Goal: Find specific page/section: Find specific page/section

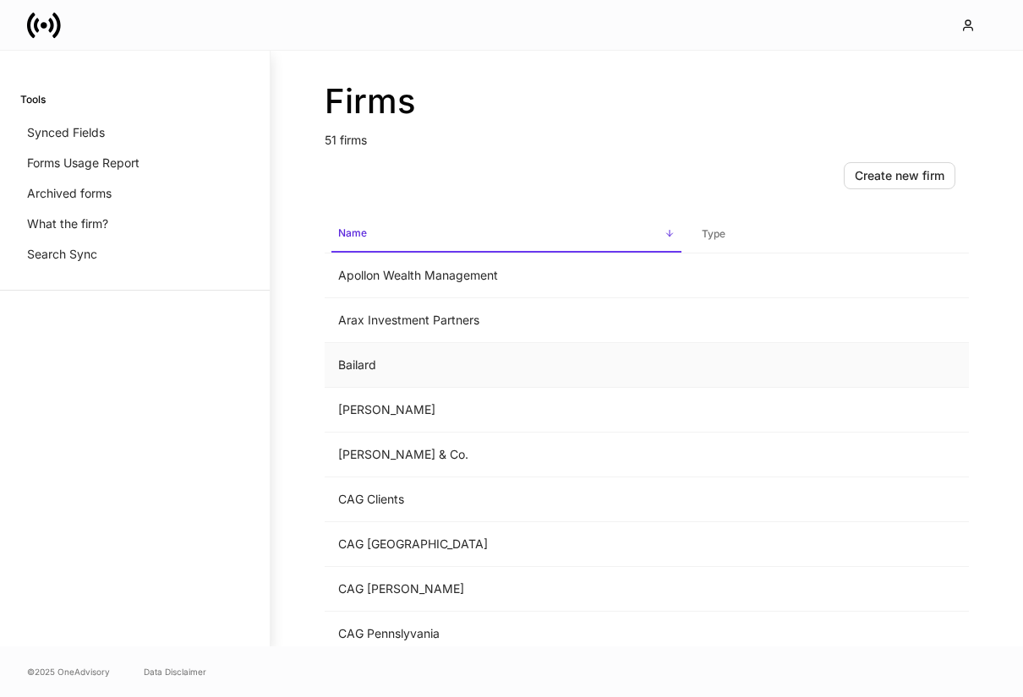
click at [432, 349] on td "Bailard" at bounding box center [506, 365] width 363 height 45
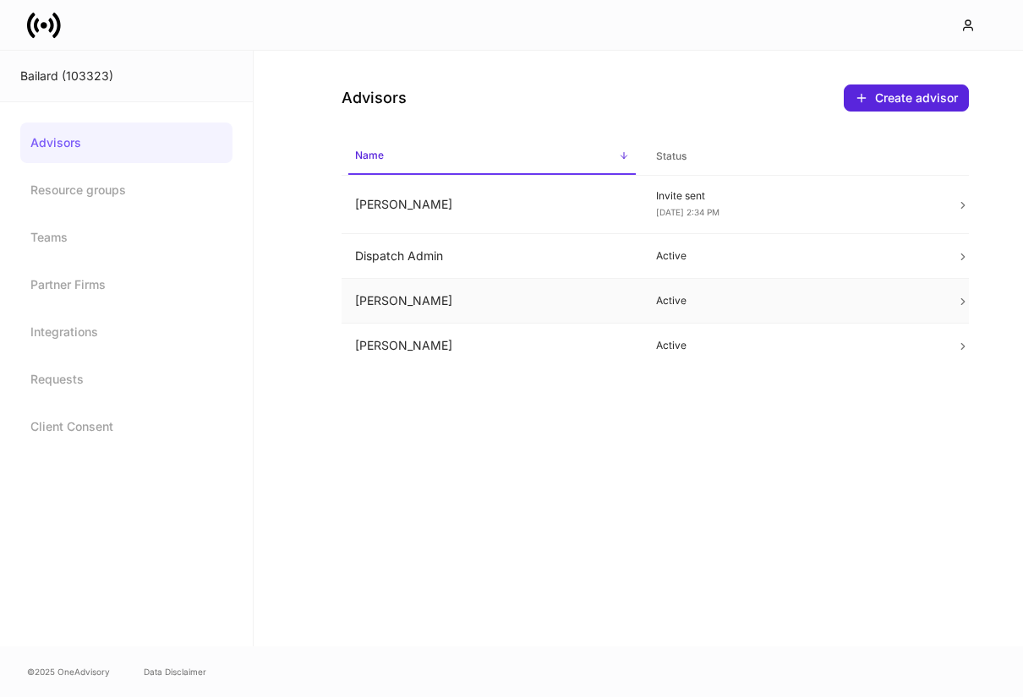
click at [385, 309] on td "[PERSON_NAME]" at bounding box center [491, 301] width 301 height 45
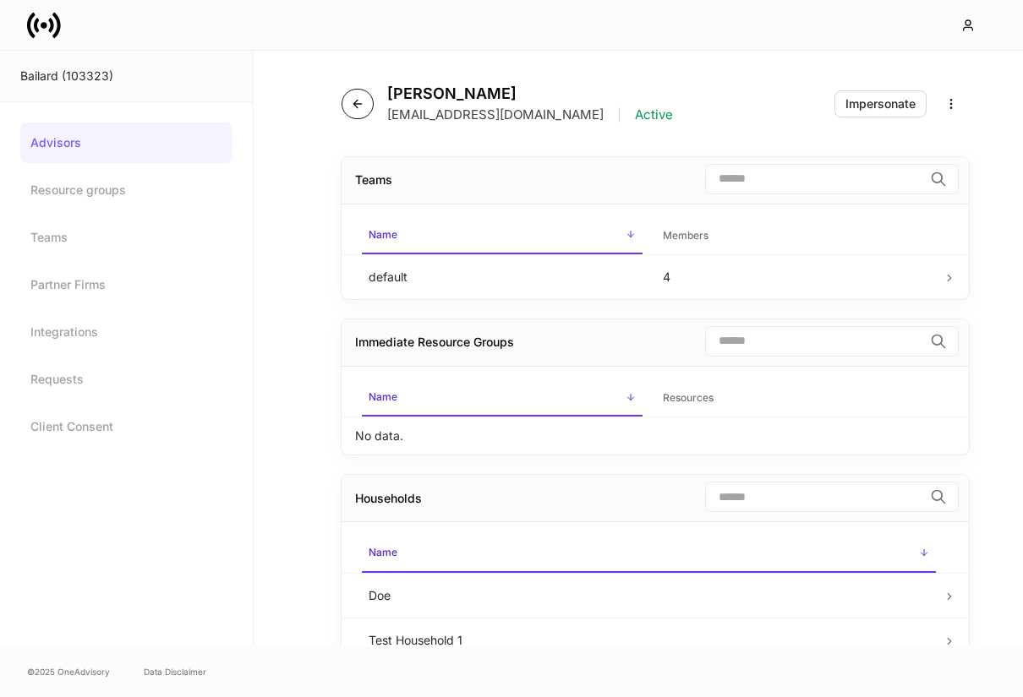
click at [355, 101] on icon "button" at bounding box center [357, 104] width 8 height 8
